Goal: Task Accomplishment & Management: Complete application form

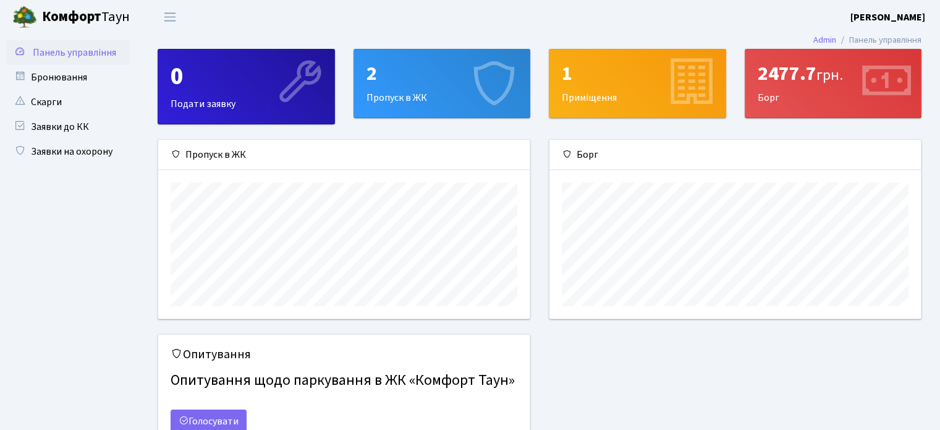
scroll to position [178, 371]
click at [86, 148] on link "Заявки на охорону" at bounding box center [68, 151] width 124 height 25
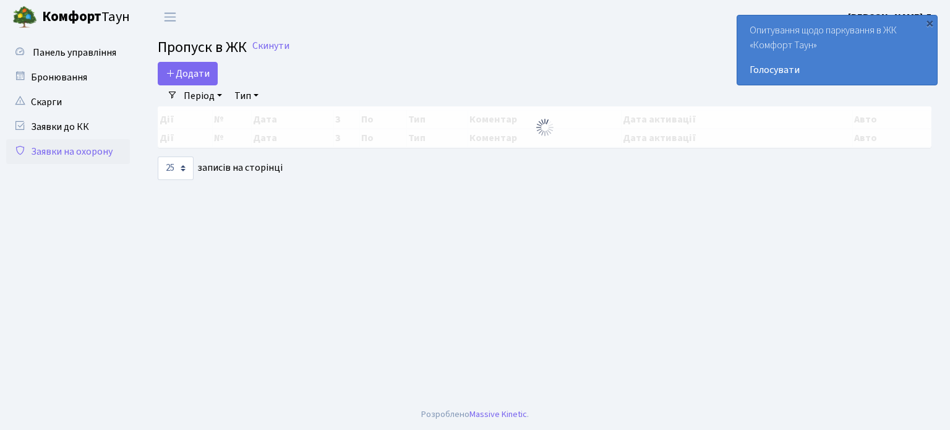
select select "25"
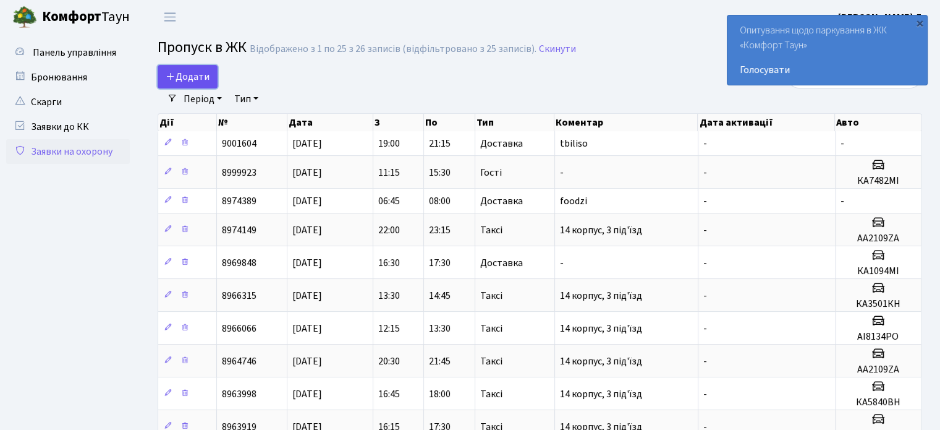
click at [179, 76] on span "Додати" at bounding box center [188, 77] width 44 height 14
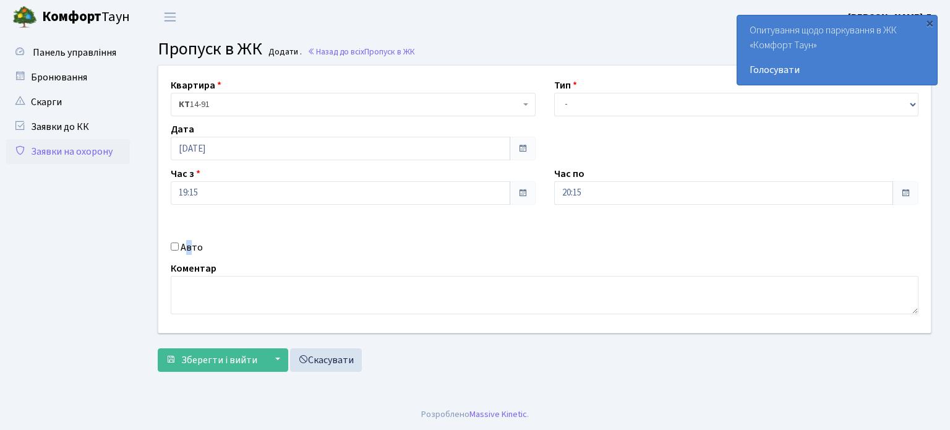
click at [188, 250] on label "Авто" at bounding box center [192, 247] width 22 height 15
click at [185, 243] on label "Авто" at bounding box center [192, 247] width 22 height 15
click at [179, 243] on input "Авто" at bounding box center [175, 246] width 8 height 8
checkbox input "true"
paste input "ВХ1626НО"
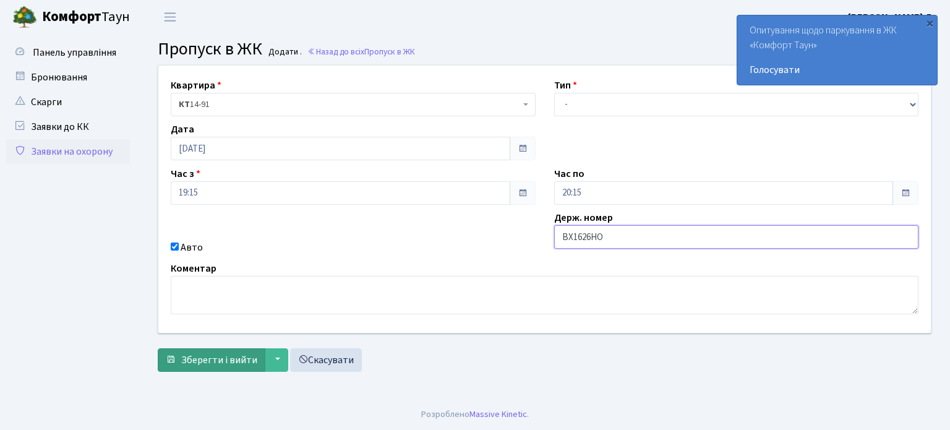
type input "ВХ1626НО"
click at [228, 362] on span "Зберегти і вийти" at bounding box center [219, 360] width 76 height 14
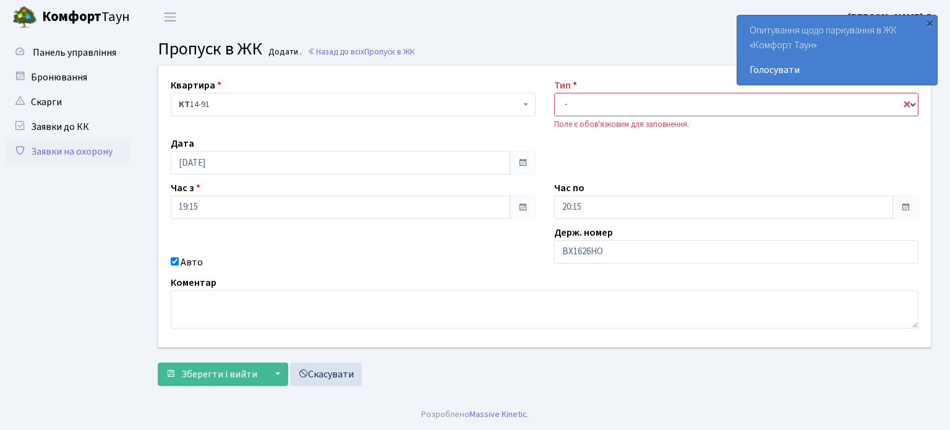
click at [615, 108] on select "- Доставка Таксі Гості Сервіс" at bounding box center [736, 104] width 365 height 23
select select "1"
click at [554, 93] on select "- Доставка Таксі Гості Сервіс" at bounding box center [736, 104] width 365 height 23
click at [225, 369] on span "Зберегти і вийти" at bounding box center [219, 374] width 76 height 14
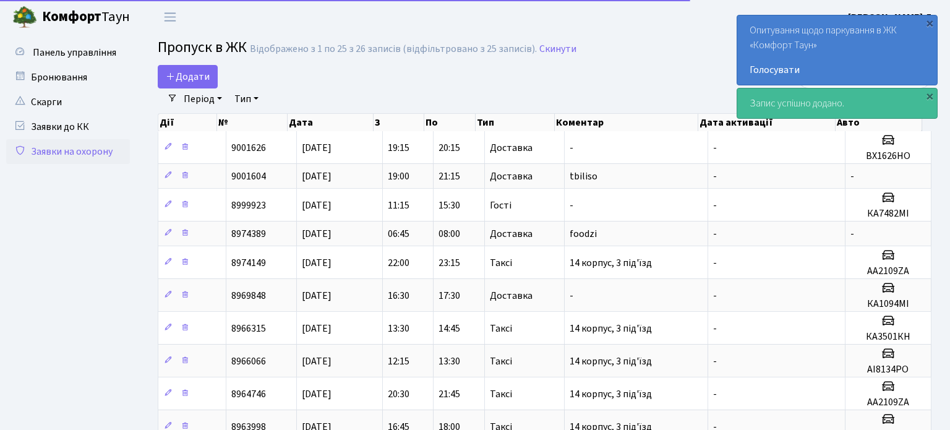
select select "25"
